Goal: Task Accomplishment & Management: Manage account settings

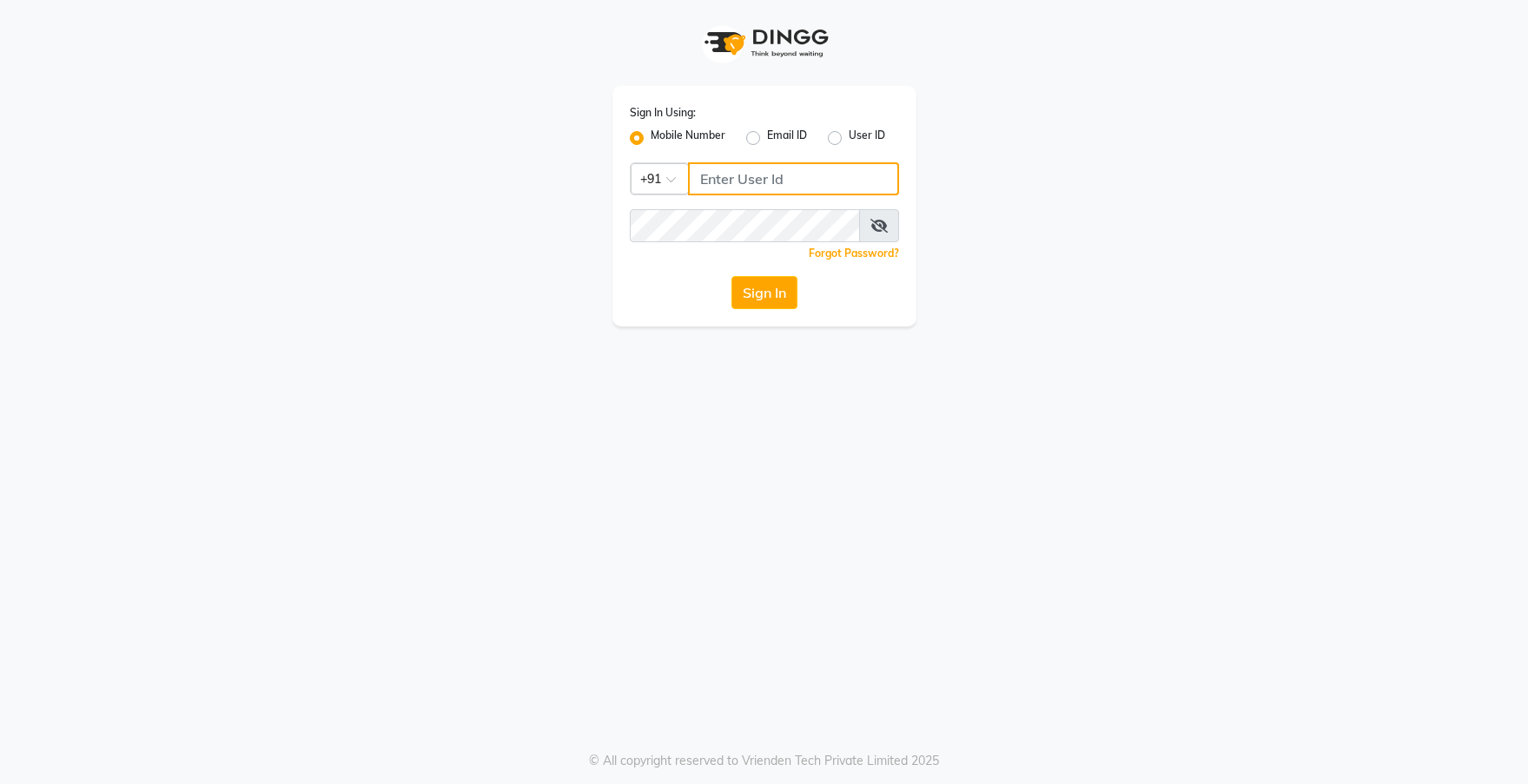
type input "8828380818"
click at [849, 137] on label "User ID" at bounding box center [866, 139] width 36 height 21
click at [849, 137] on input "User ID" at bounding box center [854, 133] width 11 height 11
radio input "true"
radio input "false"
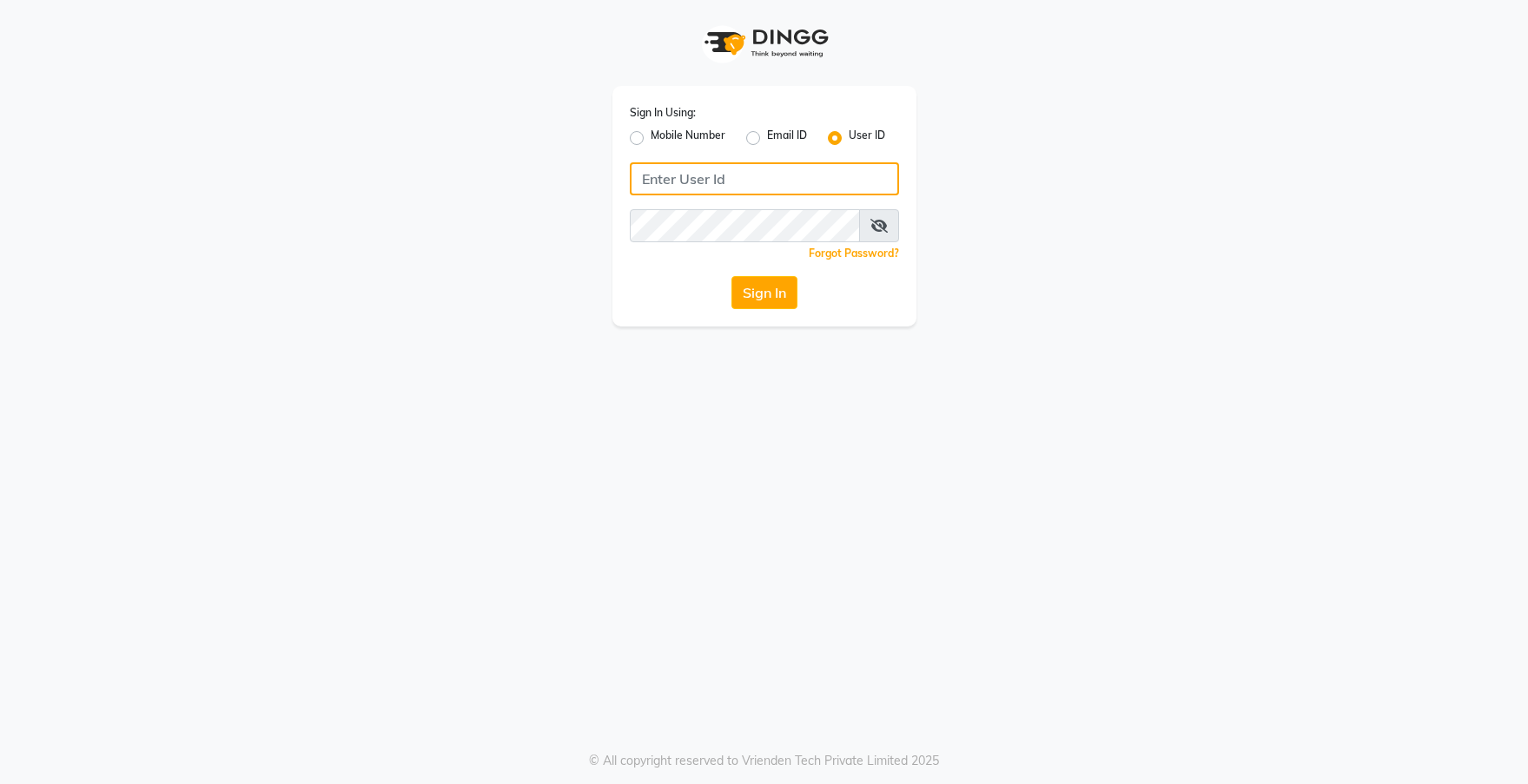
click at [843, 185] on input "Username" at bounding box center [764, 178] width 269 height 33
drag, startPoint x: 739, startPoint y: 174, endPoint x: 590, endPoint y: 177, distance: 149.0
click at [590, 177] on div "Sign In Using: Mobile Number Email ID User ID 7738030319 Remember me Forgot Pas…" at bounding box center [764, 163] width 990 height 327
click at [1039, 278] on div "Sign In Using: Mobile Number Email ID User ID 7738030319 Remember me Forgot Pas…" at bounding box center [764, 163] width 990 height 327
click at [774, 285] on button "Sign In" at bounding box center [764, 292] width 66 height 33
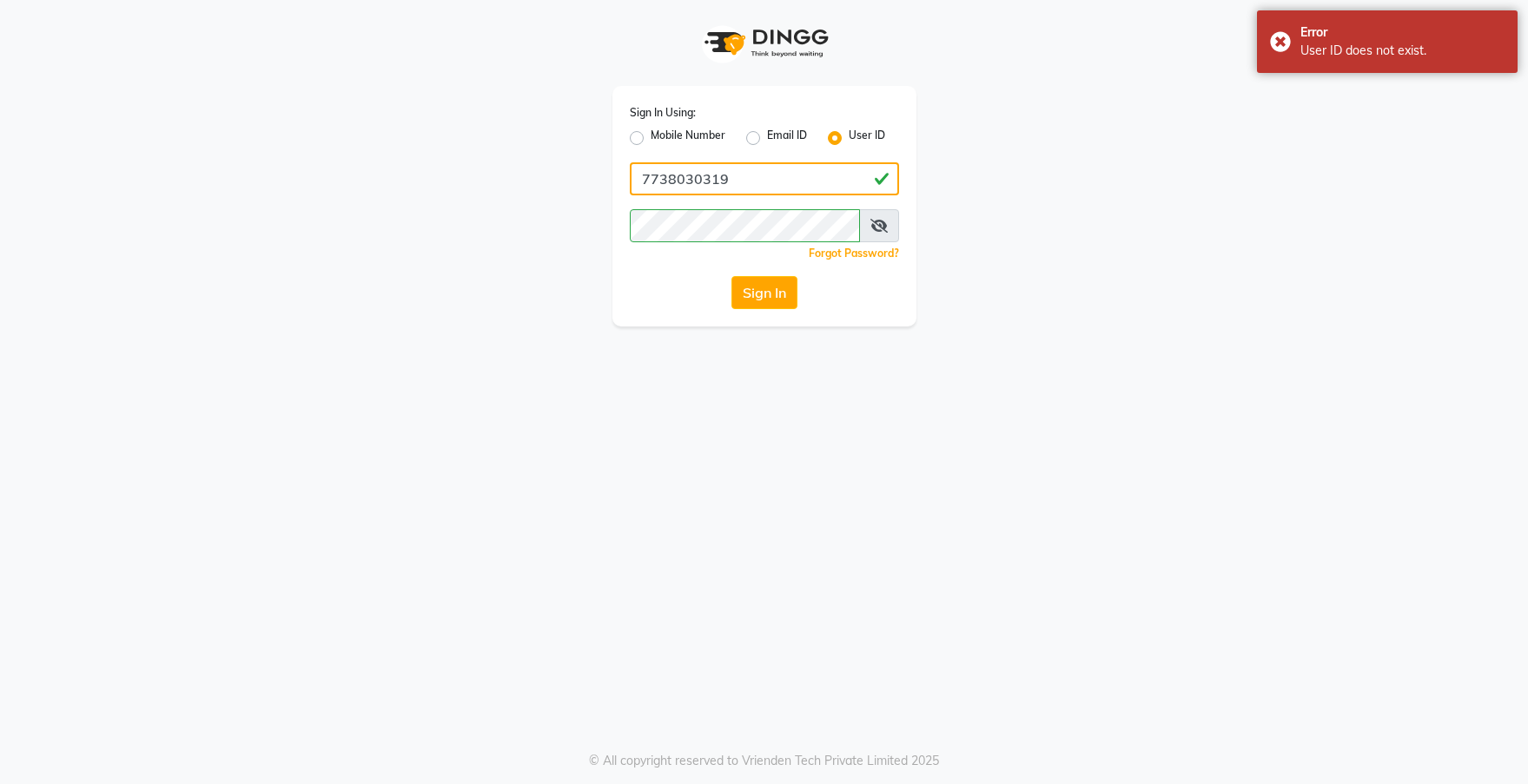
click at [681, 173] on input "7738030319" at bounding box center [764, 178] width 269 height 33
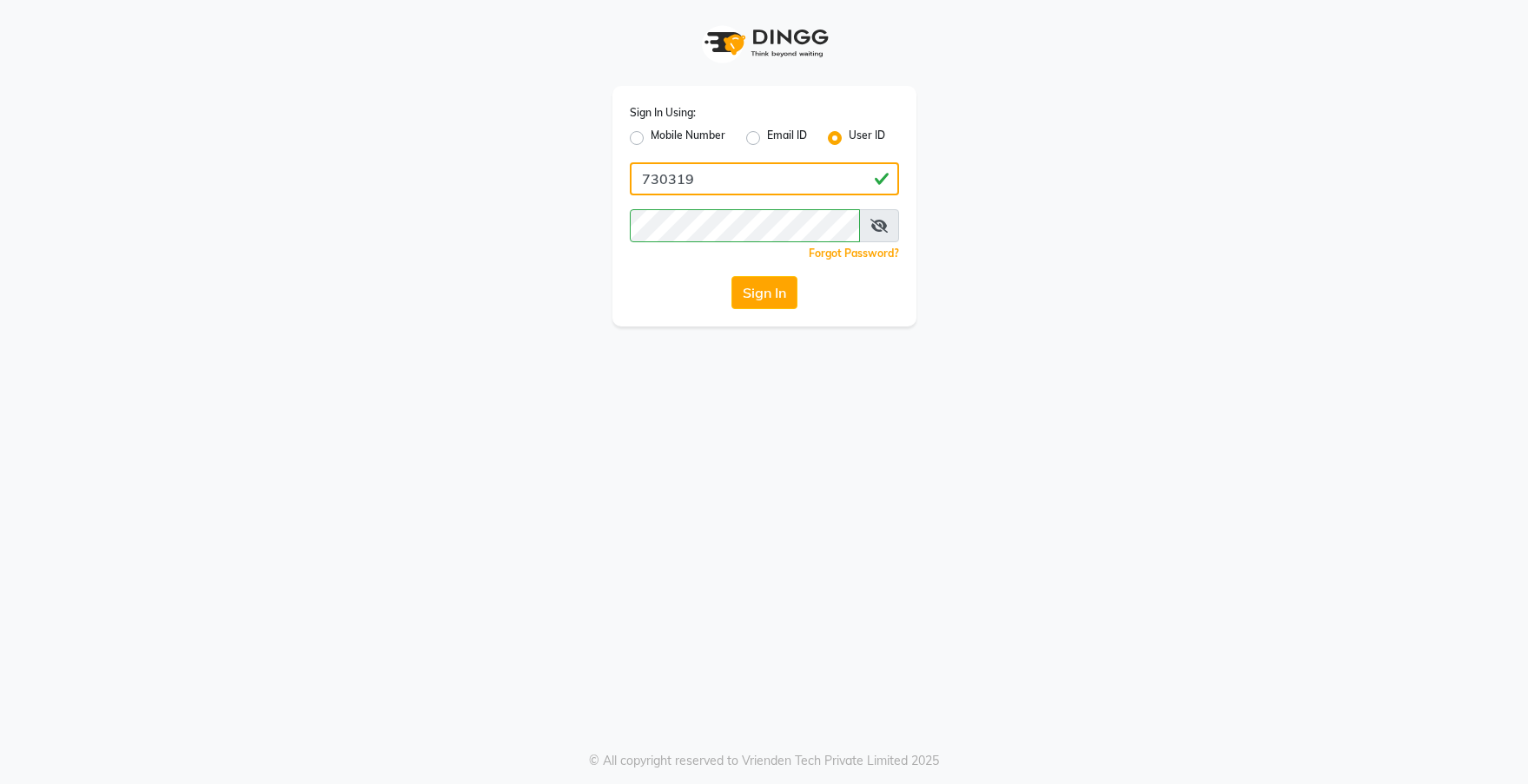
click at [659, 181] on input "730319" at bounding box center [764, 178] width 269 height 33
type input "773080319"
click at [548, 231] on div "Sign In Using: Mobile Number Email ID User ID 773080319 Remember me Forgot Pass…" at bounding box center [764, 163] width 990 height 327
drag, startPoint x: 730, startPoint y: 176, endPoint x: 567, endPoint y: 177, distance: 163.0
click at [567, 177] on div "Sign In Using: Mobile Number Email ID User ID 773080319 Remember me Forgot Pass…" at bounding box center [764, 163] width 990 height 327
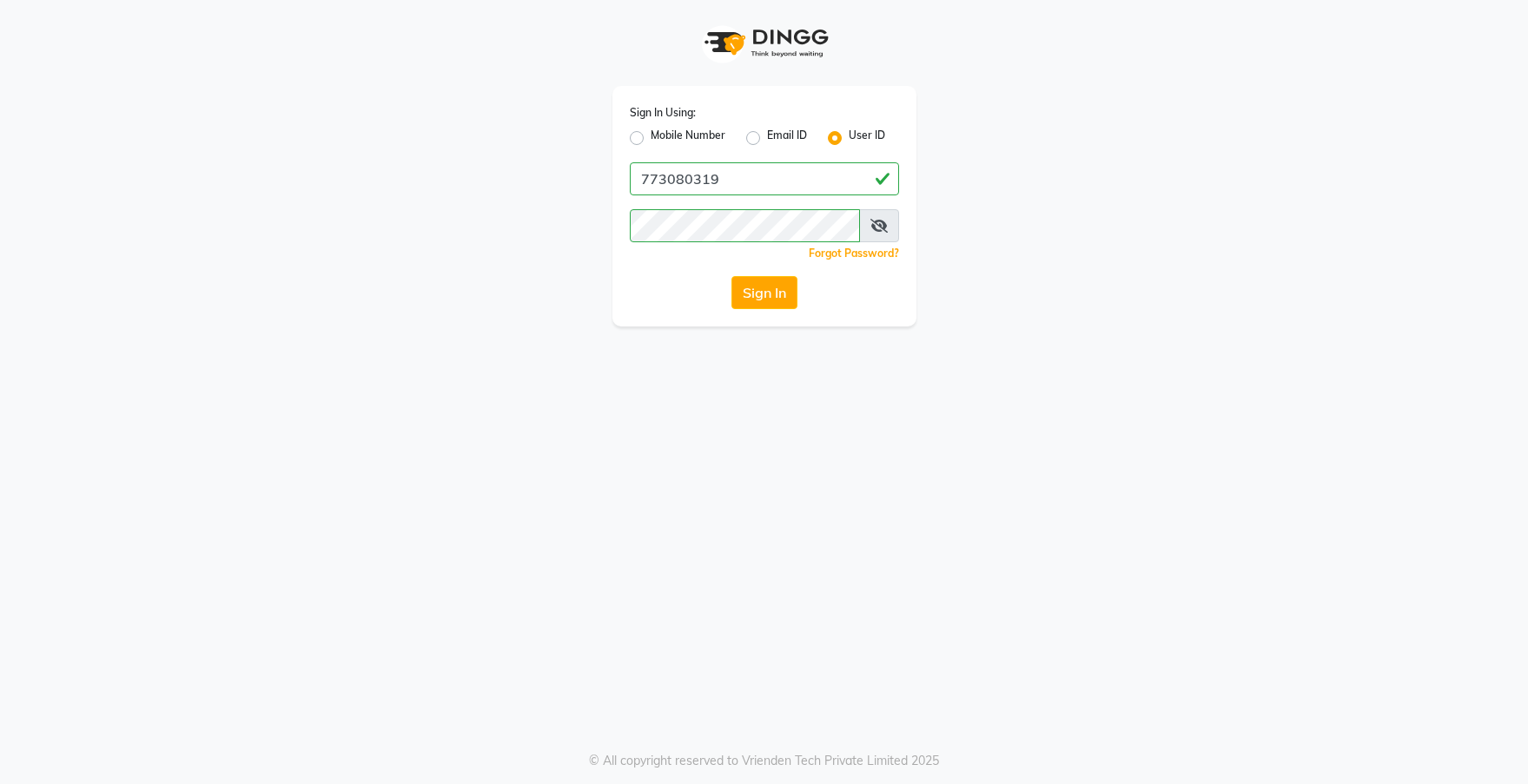
click at [1020, 423] on div "Sign In Using: Mobile Number Email ID User ID 773080319 Remember me Forgot Pass…" at bounding box center [764, 392] width 1528 height 784
click at [778, 297] on button "Sign In" at bounding box center [764, 292] width 66 height 33
drag, startPoint x: 735, startPoint y: 185, endPoint x: 548, endPoint y: 198, distance: 187.5
click at [548, 198] on div "Sign In Using: Mobile Number Email ID User ID 773080319 Remember me Forgot Pass…" at bounding box center [764, 163] width 990 height 327
click at [1271, 345] on div "Sign In Using: Mobile Number Email ID User ID Remember me Forgot Password? Sign…" at bounding box center [764, 392] width 1528 height 784
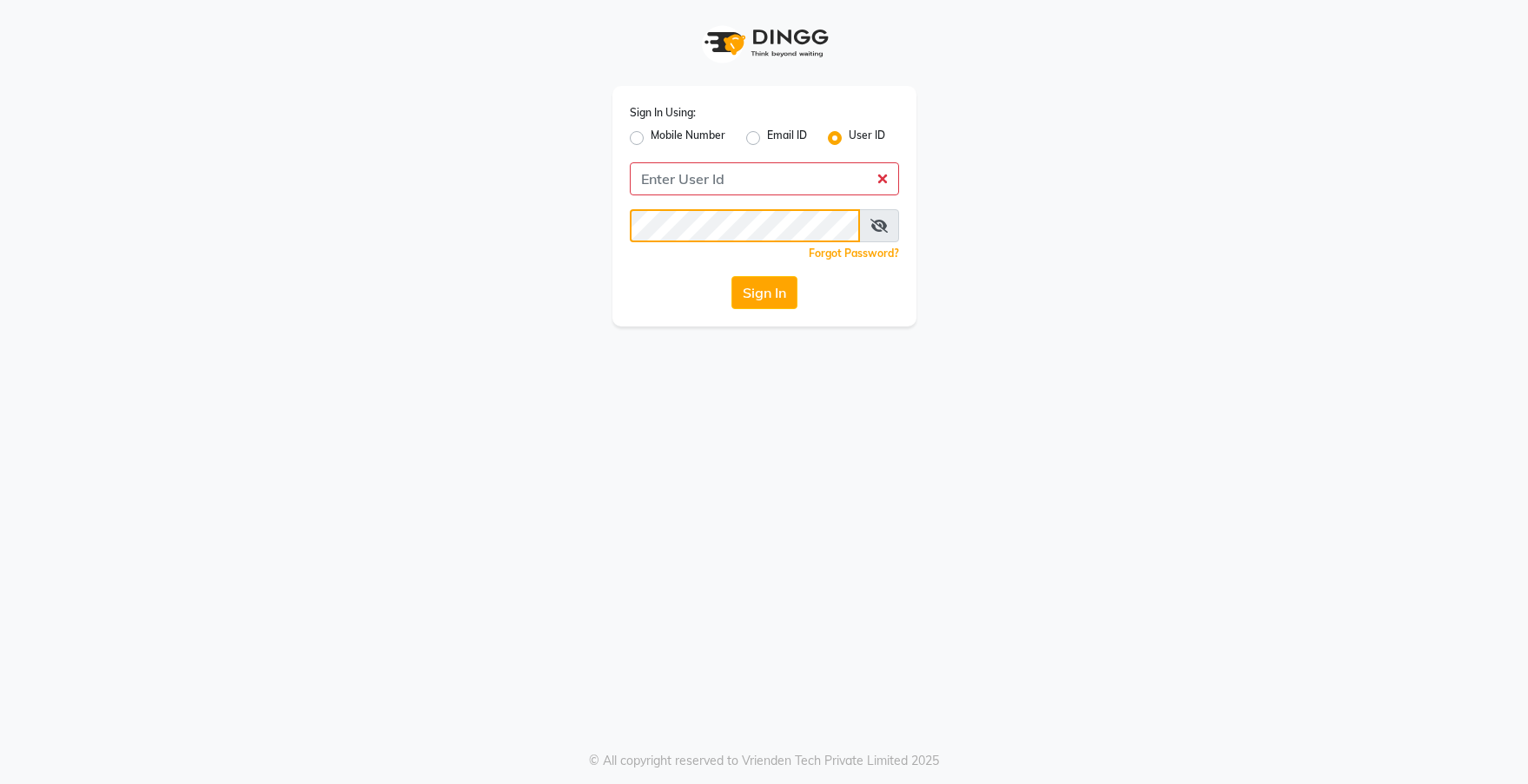
click at [492, 226] on div "Sign In Using: Mobile Number Email ID User ID Remember me Forgot Password? Sign…" at bounding box center [764, 163] width 990 height 327
click at [694, 177] on input "Username" at bounding box center [764, 178] width 269 height 33
type input "nine"
drag, startPoint x: 1137, startPoint y: 479, endPoint x: 1118, endPoint y: 476, distance: 19.2
click at [1137, 479] on div "Sign In Using: Mobile Number Email ID User ID nine Remember me Forgot Password?…" at bounding box center [764, 392] width 1528 height 784
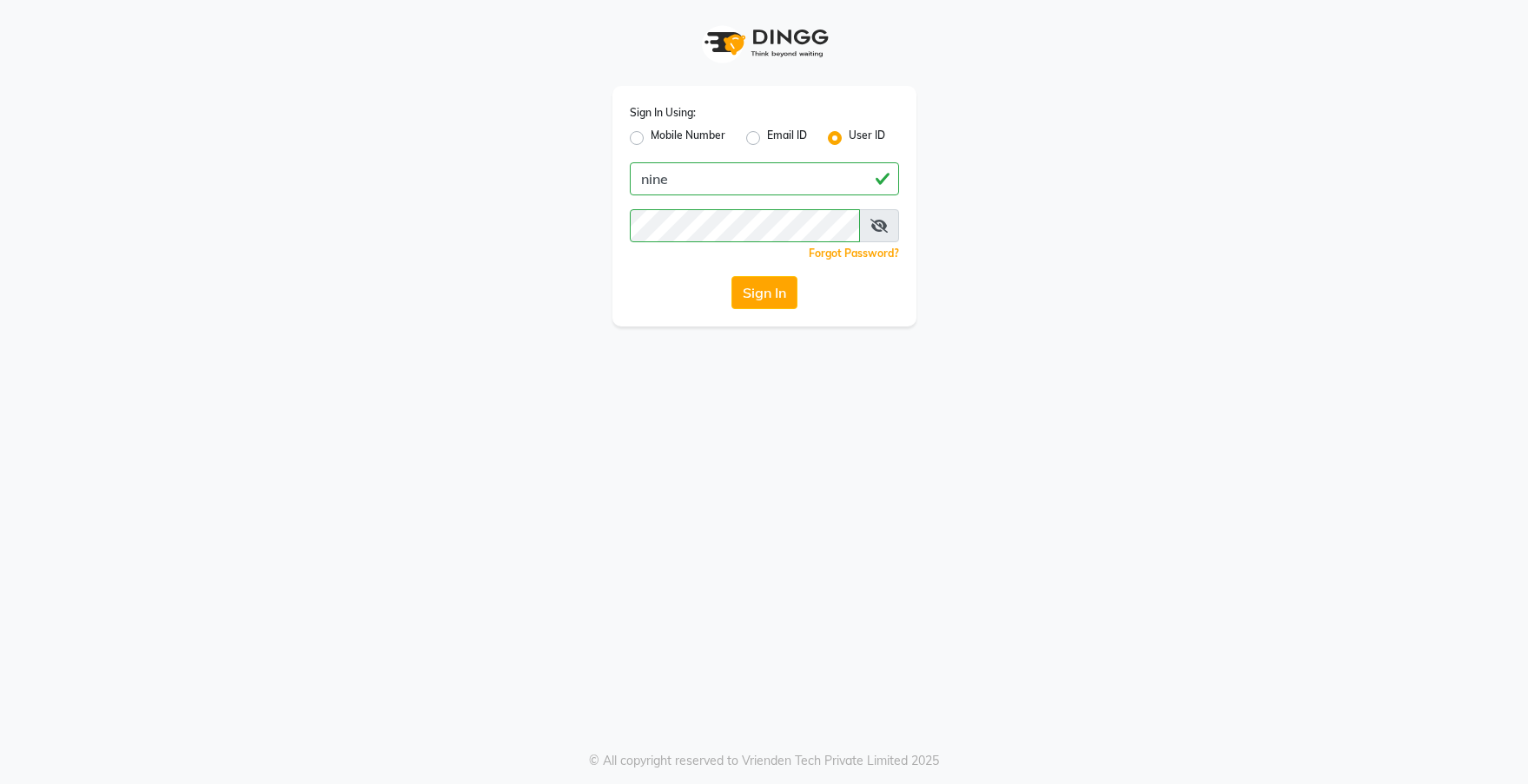
click at [1115, 437] on div "Sign In Using: Mobile Number Email ID User ID nine Remember me Forgot Password?…" at bounding box center [764, 392] width 1528 height 784
click at [779, 304] on button "Sign In" at bounding box center [764, 292] width 66 height 33
